Goal: Task Accomplishment & Management: Manage account settings

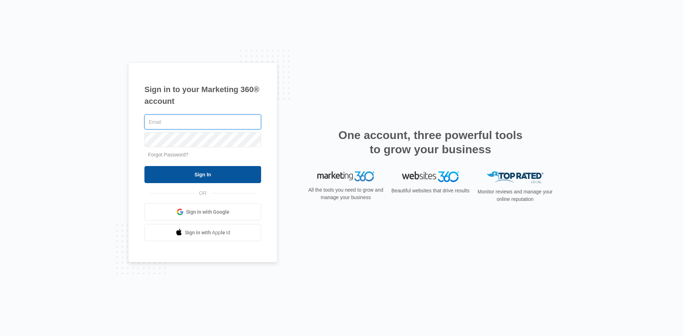
type input "[EMAIL_ADDRESS][DOMAIN_NAME]"
click at [201, 178] on input "Sign In" at bounding box center [202, 174] width 117 height 17
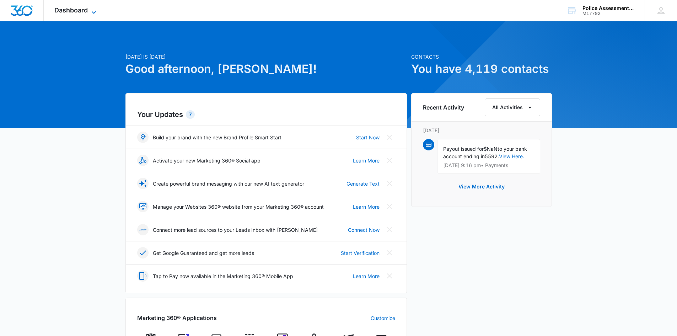
click at [91, 10] on icon at bounding box center [94, 12] width 9 height 9
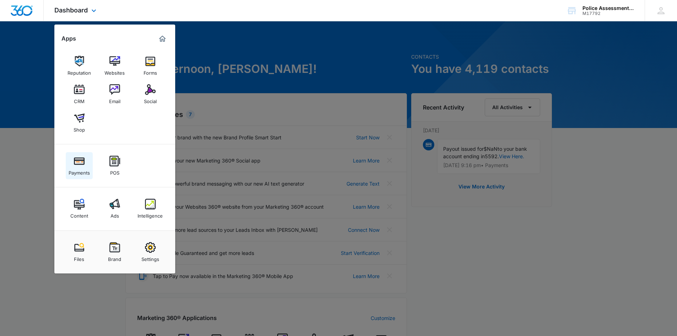
click at [82, 167] on div "Payments" at bounding box center [79, 170] width 21 height 9
